Goal: Download file/media

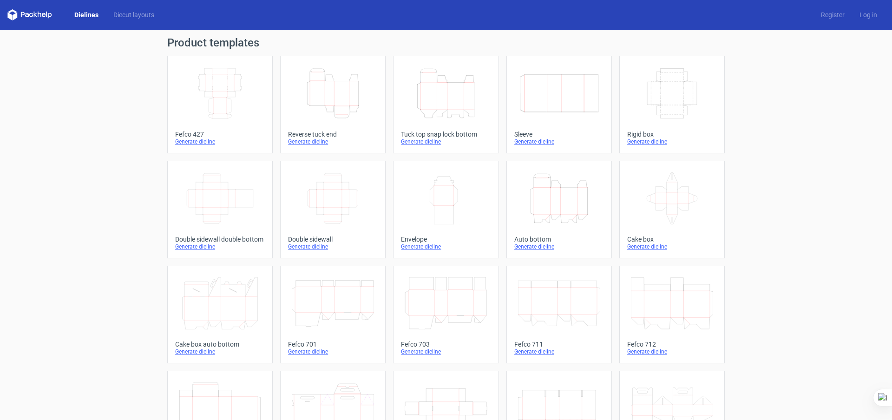
click at [534, 104] on icon "Width Depth Height" at bounding box center [559, 93] width 82 height 52
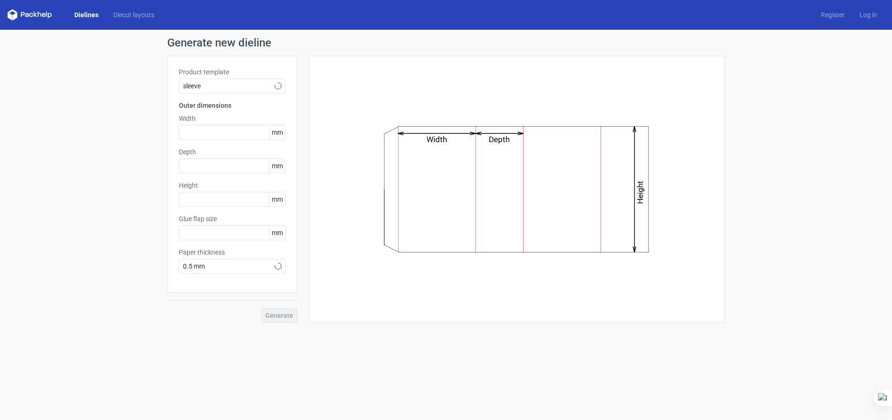
type input "15"
click at [219, 198] on input "text" at bounding box center [232, 199] width 107 height 15
type input "178"
type input "47"
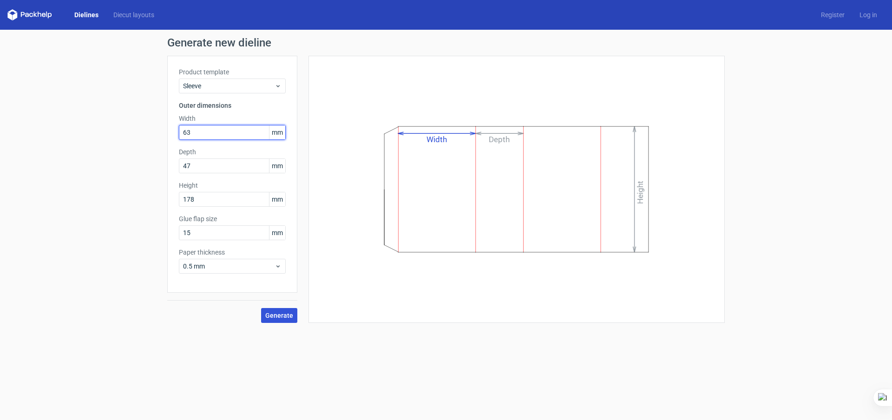
type input "63"
click at [286, 313] on span "Generate" at bounding box center [279, 315] width 28 height 7
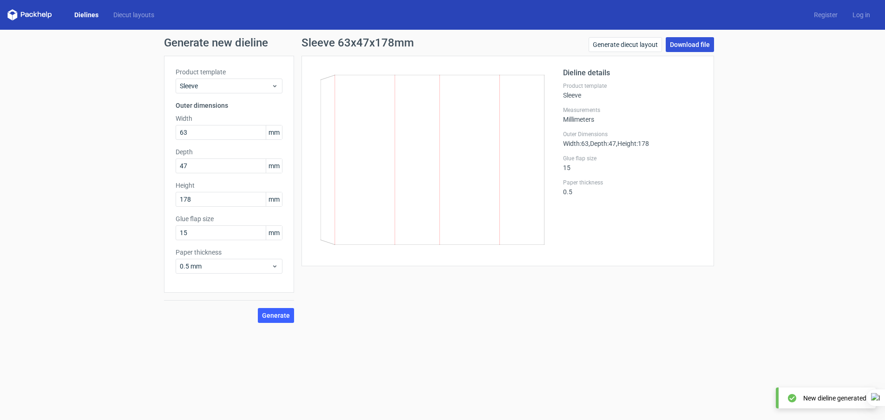
click at [704, 43] on link "Download file" at bounding box center [689, 44] width 48 height 15
click at [207, 135] on input "63" at bounding box center [229, 132] width 107 height 15
click at [429, 294] on div "Sleeve 63x47x178mm Generate diecut layout Download file Dieline details Product…" at bounding box center [507, 180] width 427 height 286
click at [95, 16] on link "Dielines" at bounding box center [86, 14] width 39 height 9
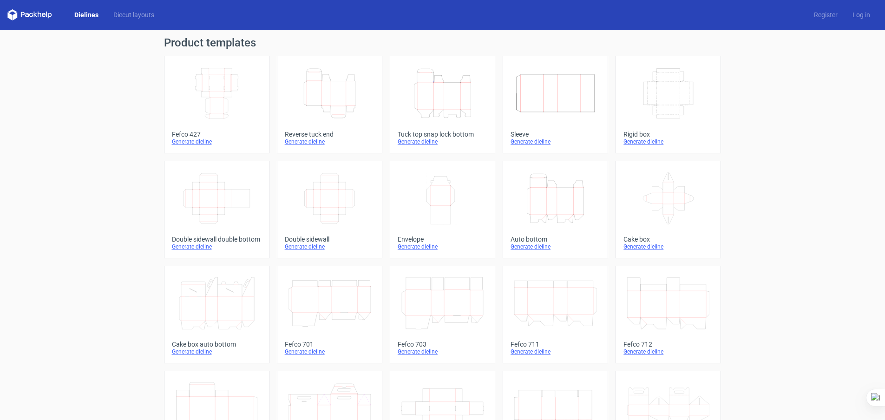
click at [560, 105] on icon "Width Depth Height" at bounding box center [555, 93] width 82 height 52
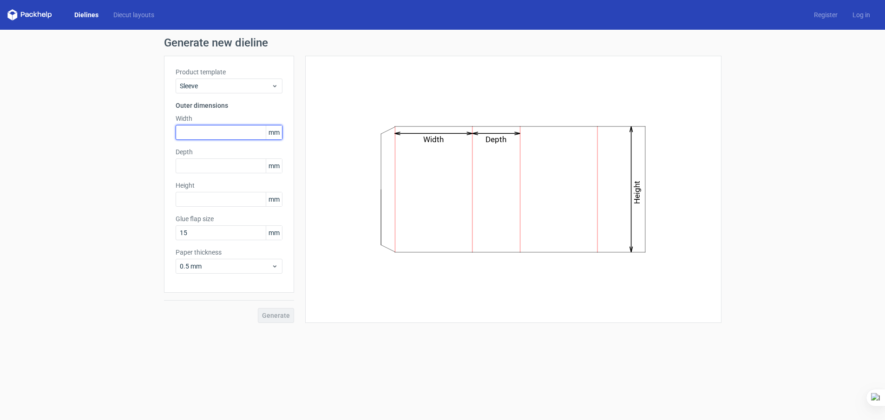
click at [216, 131] on input "text" at bounding box center [229, 132] width 107 height 15
type input "91"
type input "47"
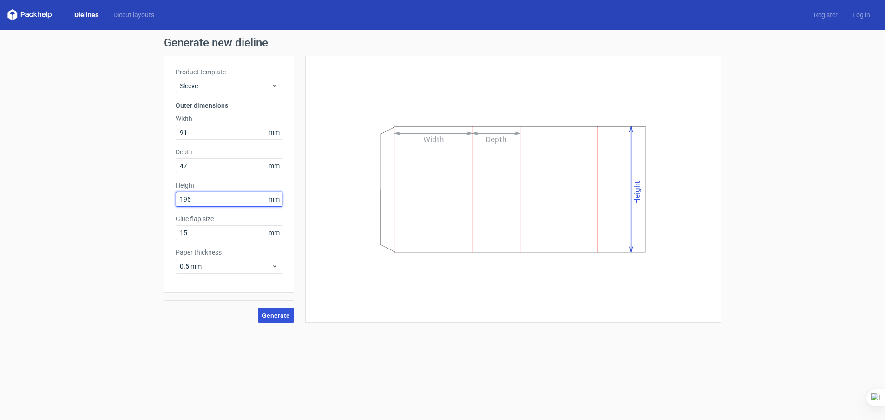
type input "196"
click at [275, 314] on span "Generate" at bounding box center [276, 315] width 28 height 7
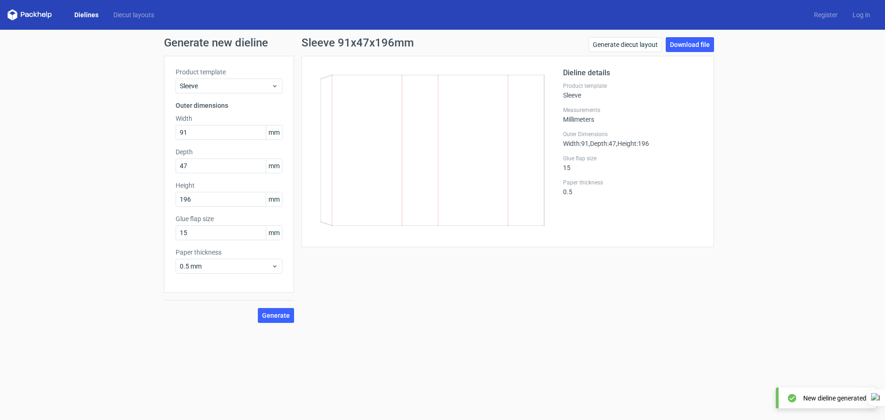
click at [682, 35] on div "Generate new dieline Product template Sleeve Outer dimensions Width 91 mm Depth…" at bounding box center [442, 180] width 885 height 300
click at [682, 45] on link "Download file" at bounding box center [689, 44] width 48 height 15
